Goal: Task Accomplishment & Management: Complete application form

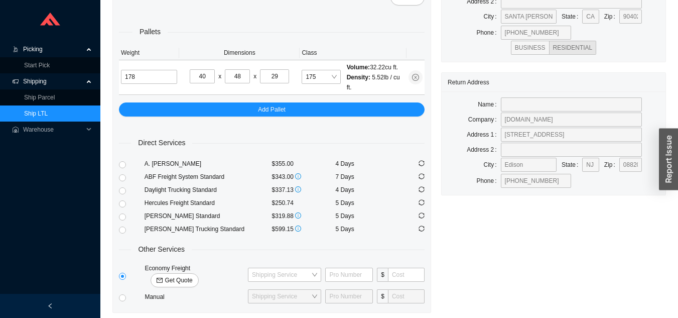
click at [48, 110] on link "Ship LTL" at bounding box center [36, 113] width 24 height 7
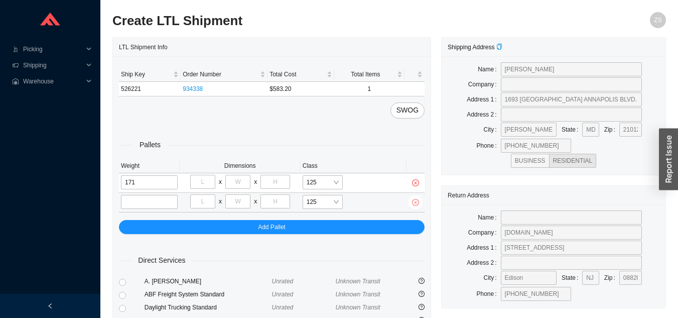
click at [418, 205] on icon "close-circle" at bounding box center [415, 202] width 7 height 7
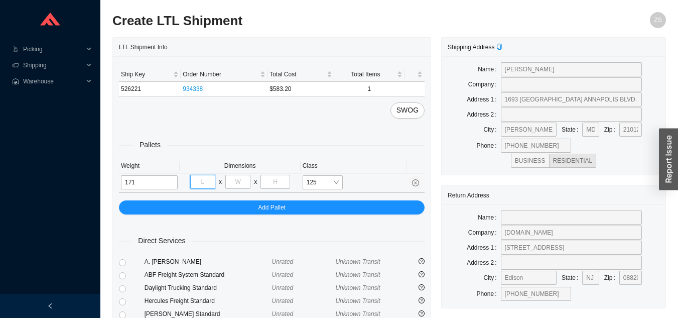
click at [205, 183] on input "tel" at bounding box center [202, 182] width 25 height 14
type input "40"
click at [240, 180] on input "tel" at bounding box center [237, 182] width 25 height 14
click at [281, 180] on input "tel" at bounding box center [274, 182] width 29 height 14
click at [244, 182] on input "72" at bounding box center [237, 182] width 25 height 14
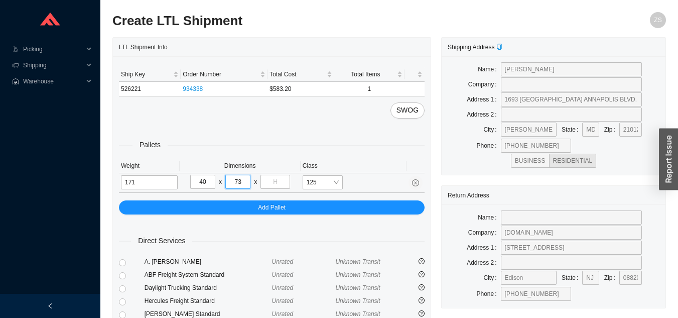
type input "73"
click at [277, 186] on input "tel" at bounding box center [274, 182] width 29 height 14
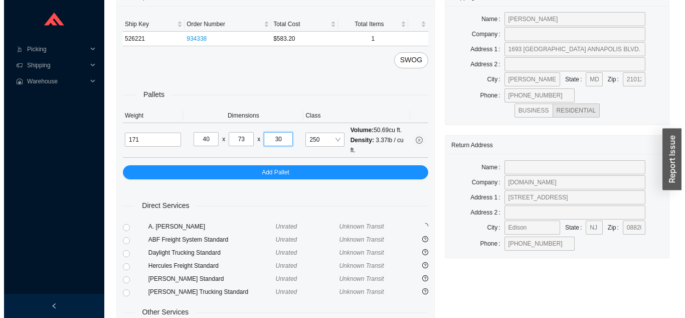
scroll to position [137, 0]
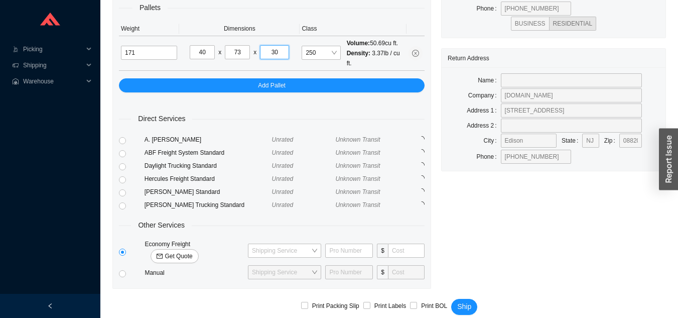
type input "30"
click at [192, 251] on span "Get Quote" at bounding box center [179, 256] width 28 height 10
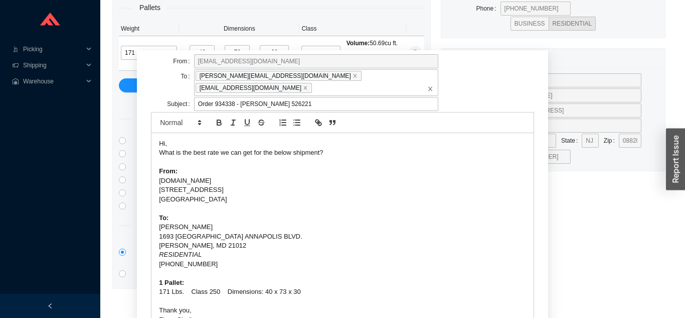
scroll to position [62, 0]
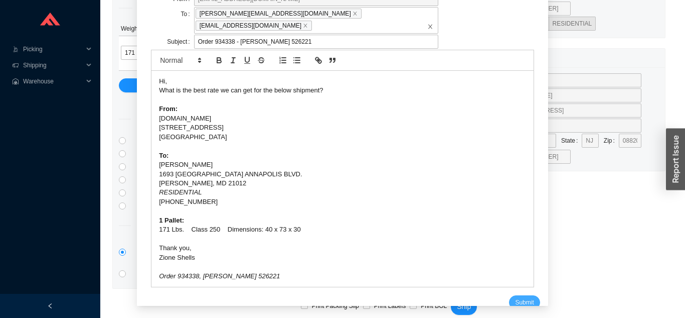
click at [515, 297] on span "Submit" at bounding box center [524, 302] width 19 height 10
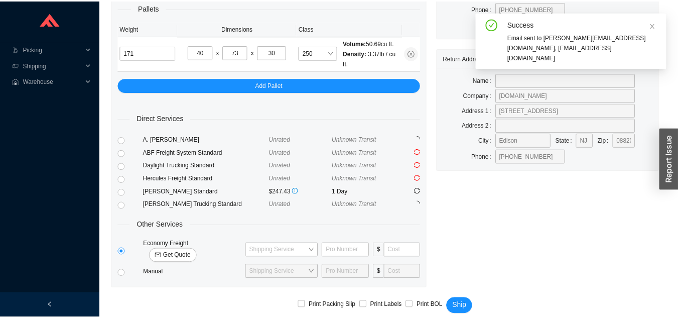
scroll to position [12, 0]
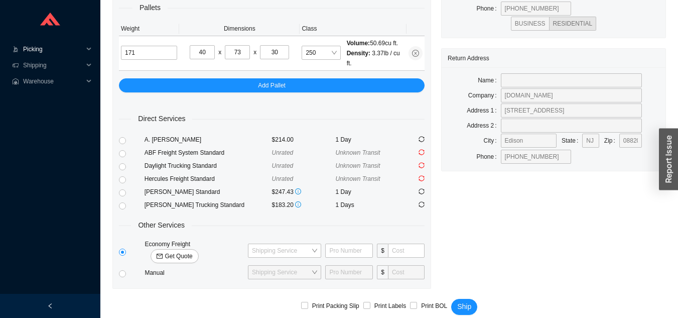
click at [40, 51] on span "Picking" at bounding box center [53, 49] width 60 height 16
click at [39, 66] on link "Start Pick" at bounding box center [37, 65] width 26 height 7
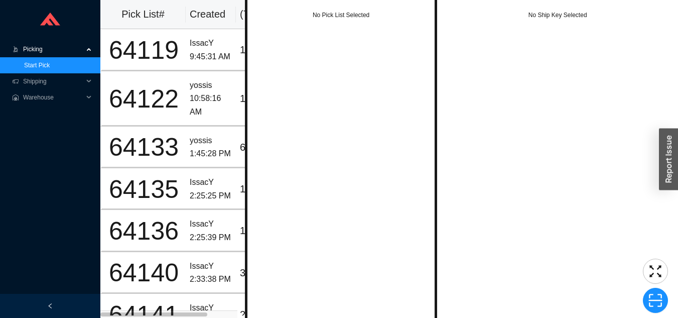
click at [50, 69] on link "Start Pick" at bounding box center [37, 65] width 26 height 7
click at [51, 79] on span "Shipping" at bounding box center [53, 81] width 60 height 16
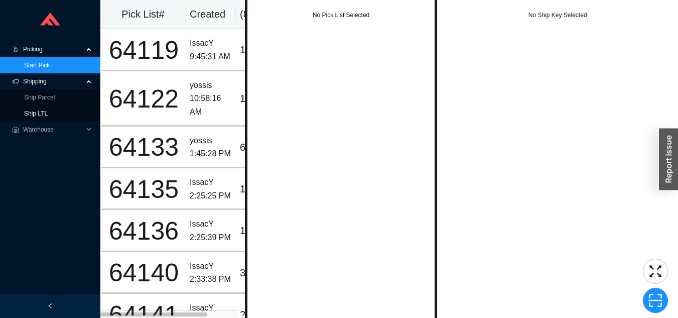
click at [48, 117] on link "Ship LTL" at bounding box center [36, 113] width 24 height 7
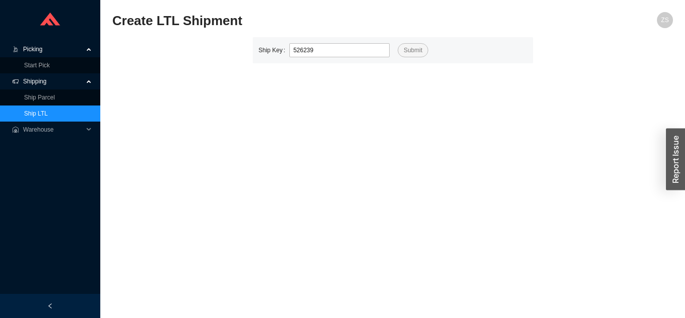
type input "526239"
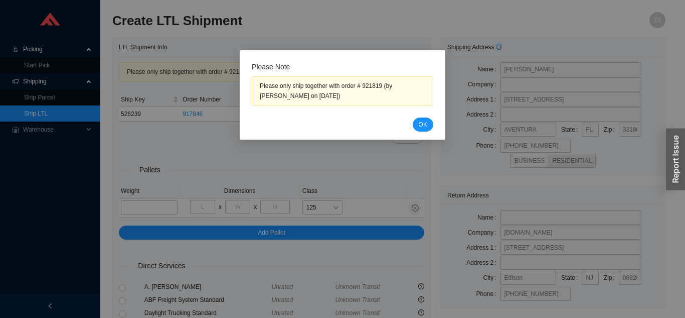
click at [423, 124] on span "OK" at bounding box center [423, 124] width 9 height 10
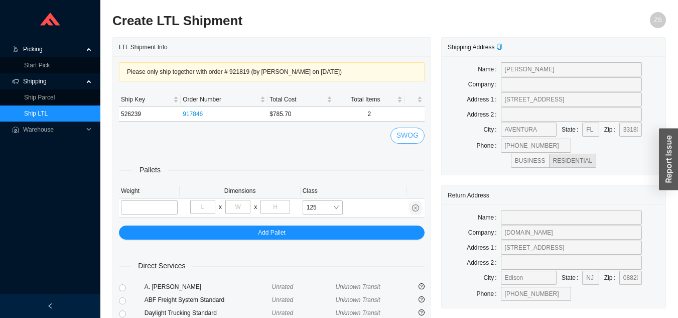
click at [403, 133] on span "SWOG" at bounding box center [407, 135] width 22 height 12
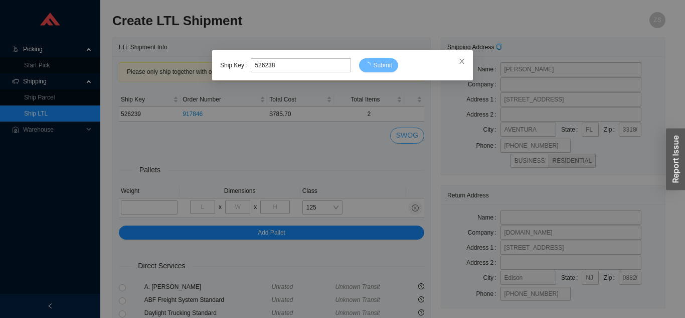
type input "526238"
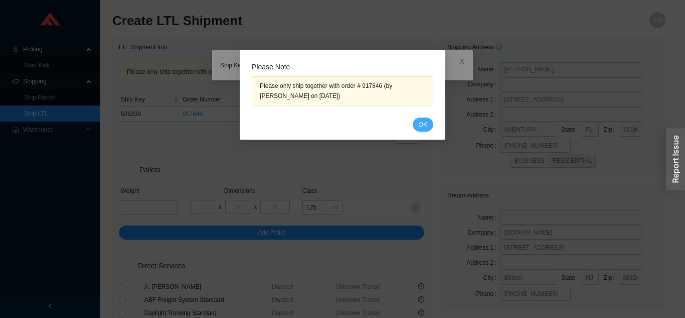
click at [419, 120] on span "OK" at bounding box center [423, 124] width 9 height 10
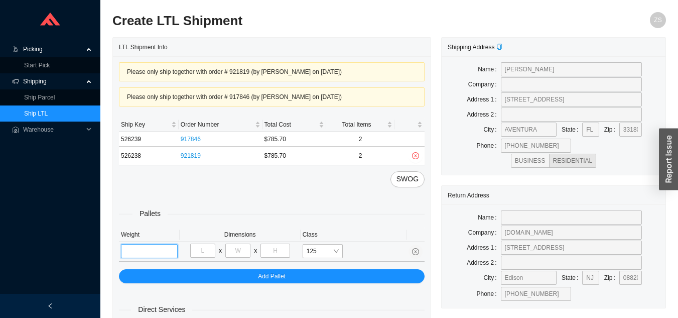
click at [148, 253] on input "tel" at bounding box center [149, 251] width 57 height 14
type input "554"
type input "40"
type input "48"
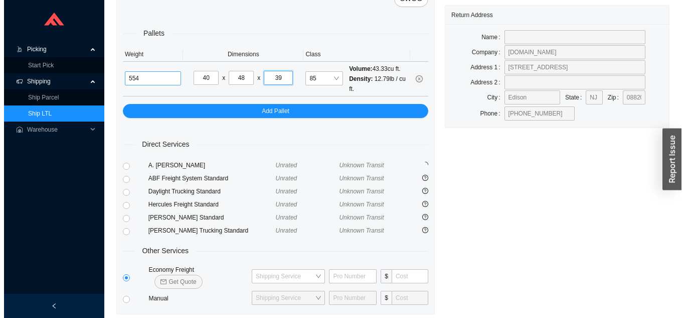
scroll to position [206, 0]
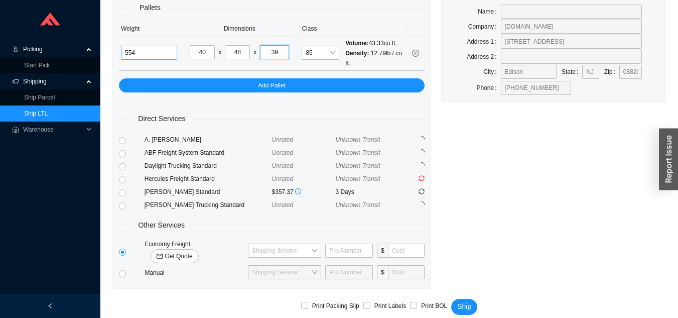
type input "39"
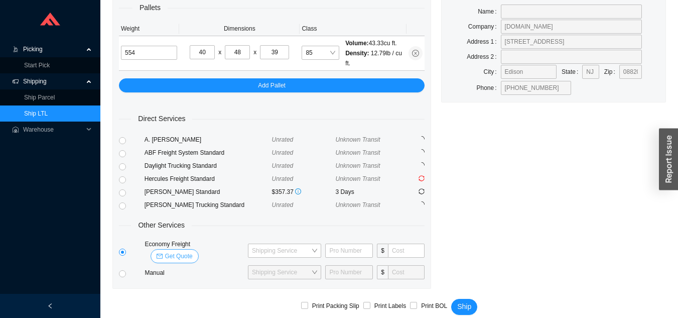
click at [192, 251] on span "Get Quote" at bounding box center [179, 256] width 28 height 10
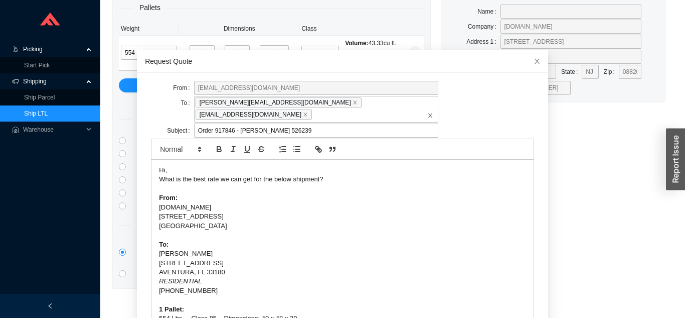
scroll to position [27, 0]
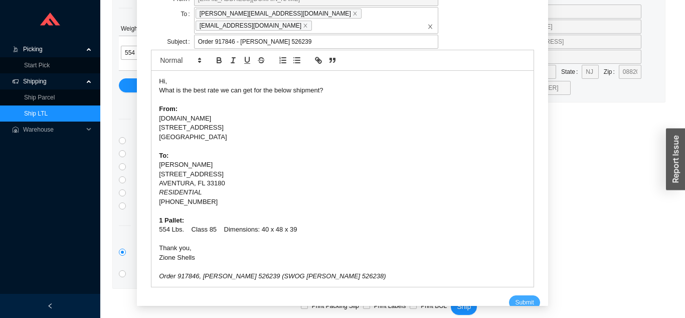
click at [515, 297] on span "Submit" at bounding box center [524, 302] width 19 height 10
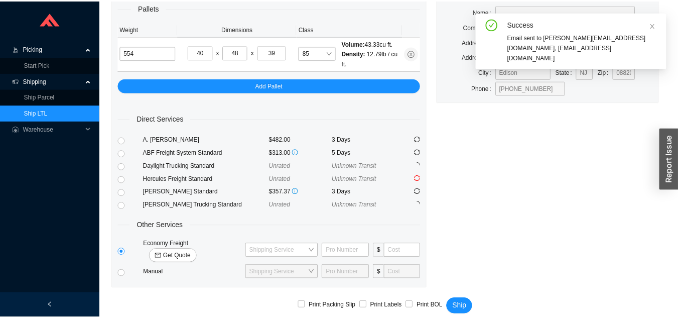
scroll to position [12, 0]
